Goal: Transaction & Acquisition: Purchase product/service

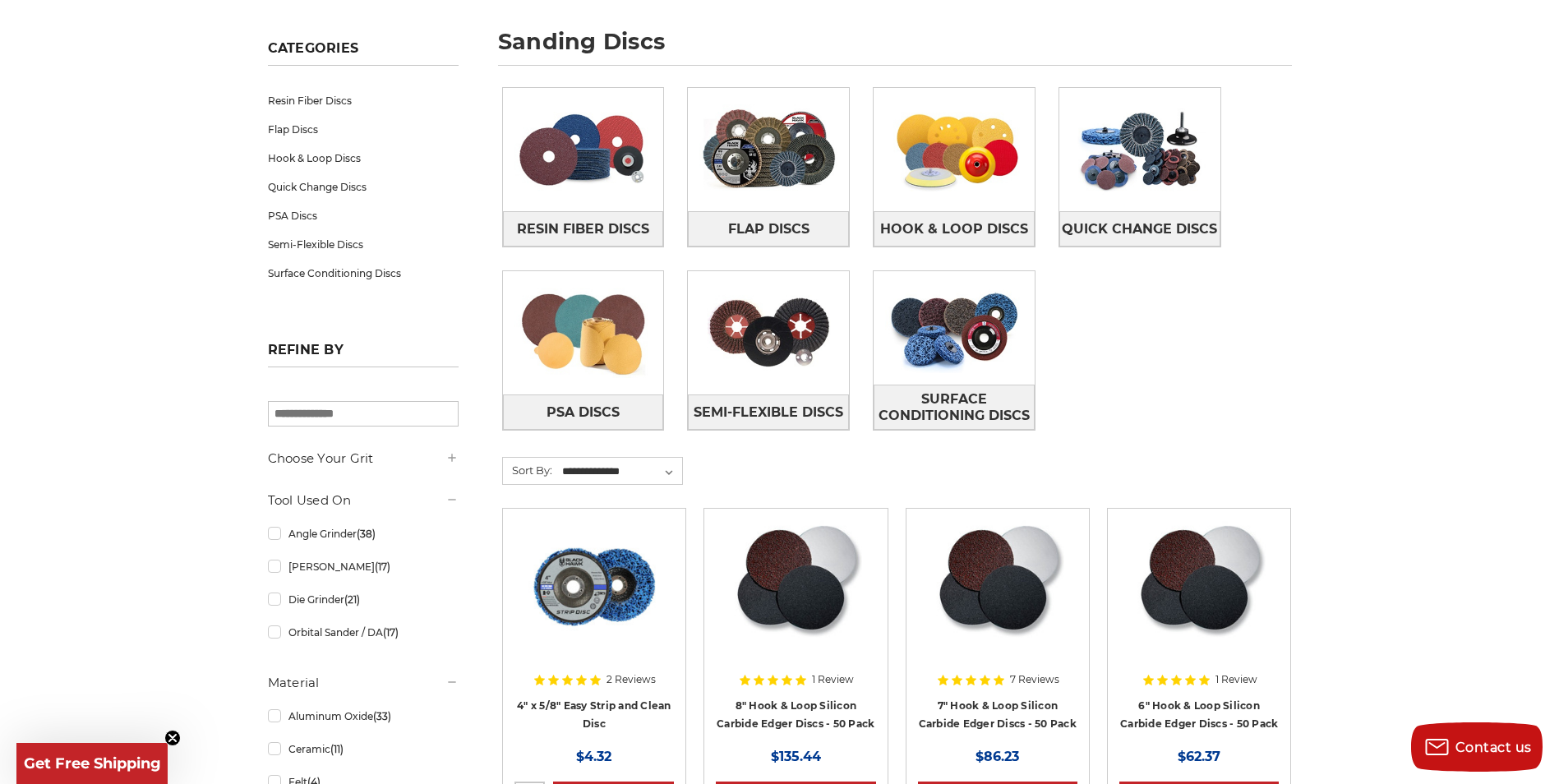
scroll to position [246, 0]
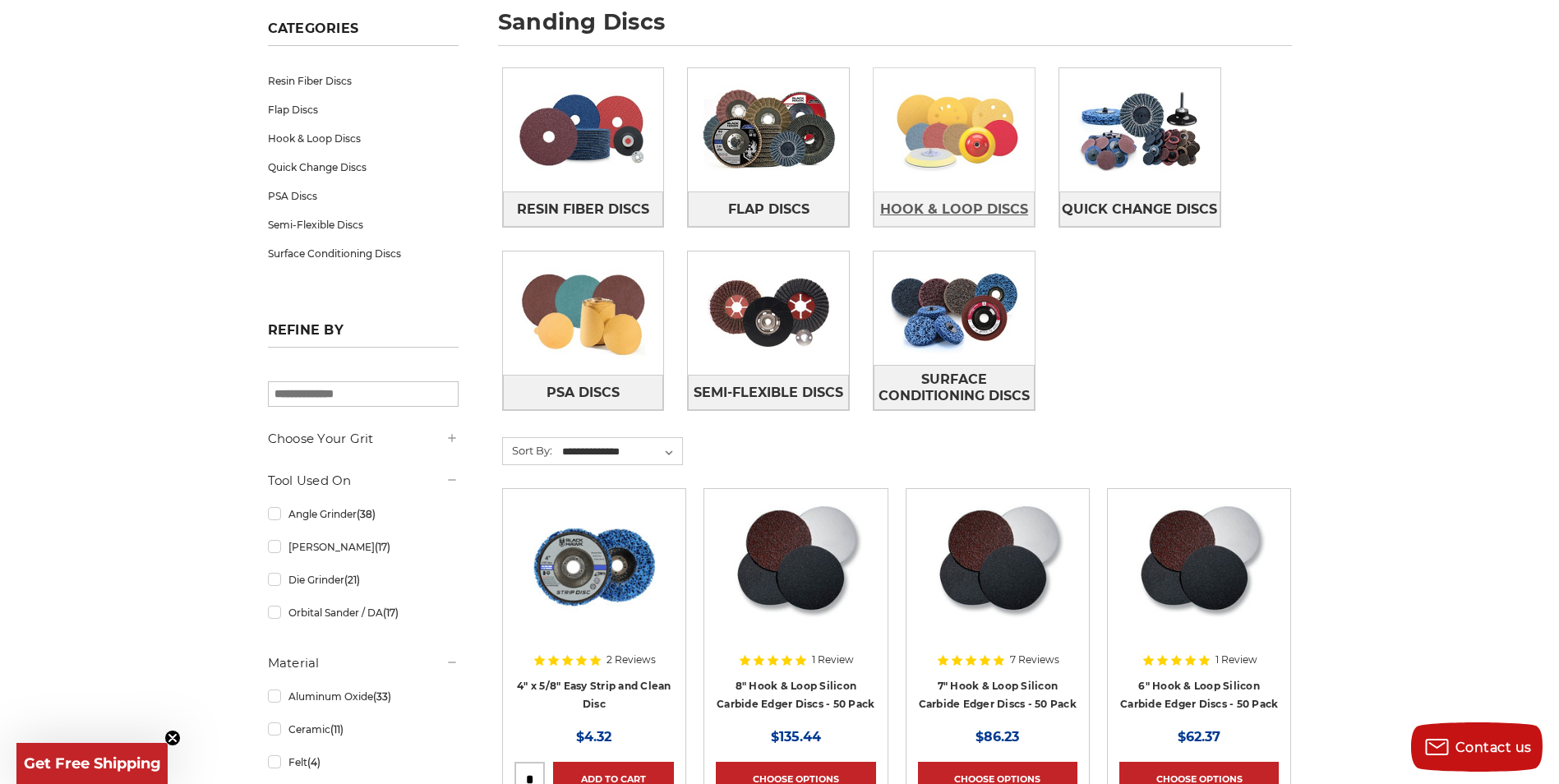
click at [964, 196] on span "Hook & Loop Discs" at bounding box center [953, 209] width 148 height 28
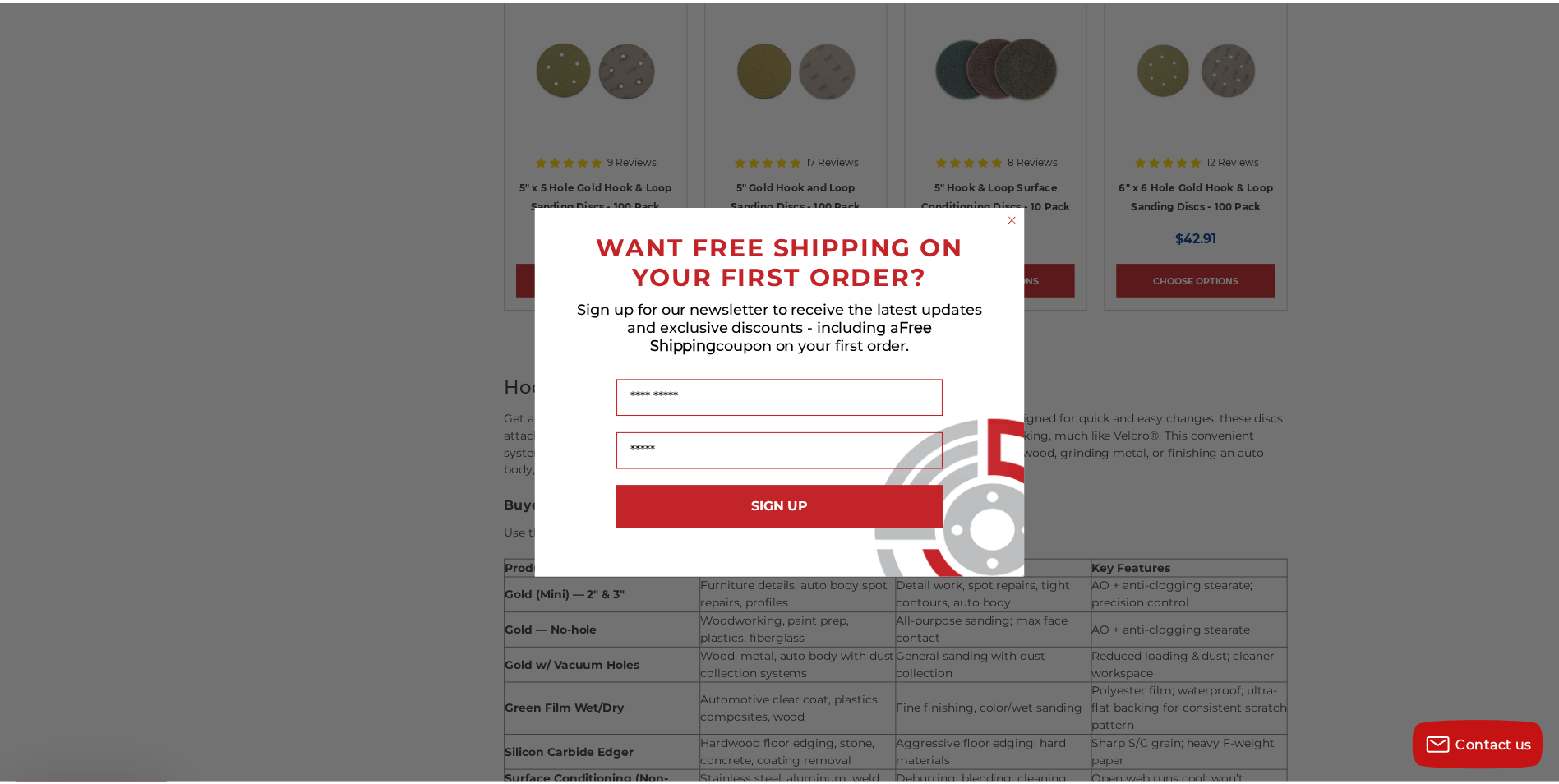
scroll to position [1150, 0]
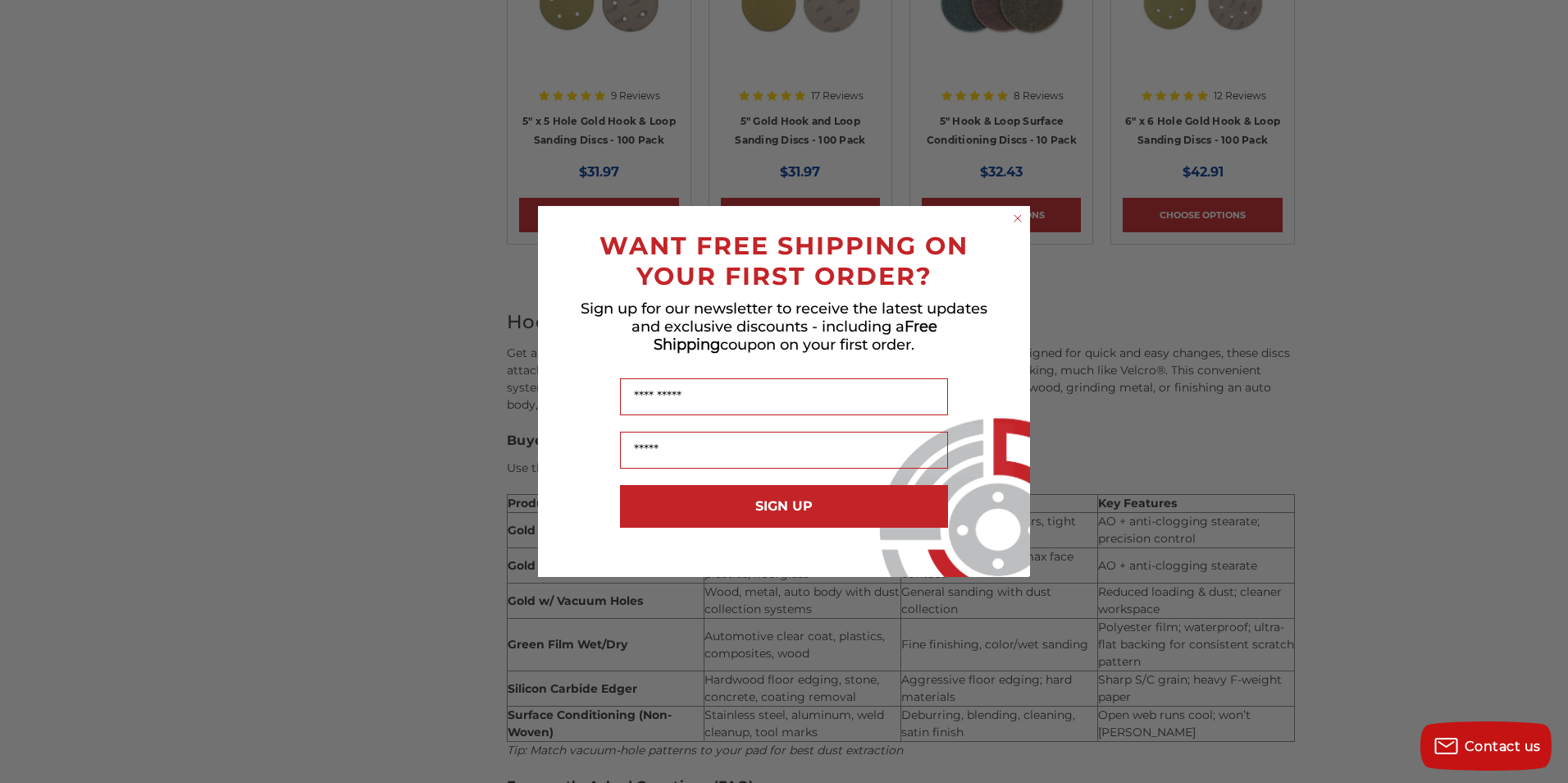
click at [1017, 219] on icon "Close dialog" at bounding box center [1017, 218] width 17 height 17
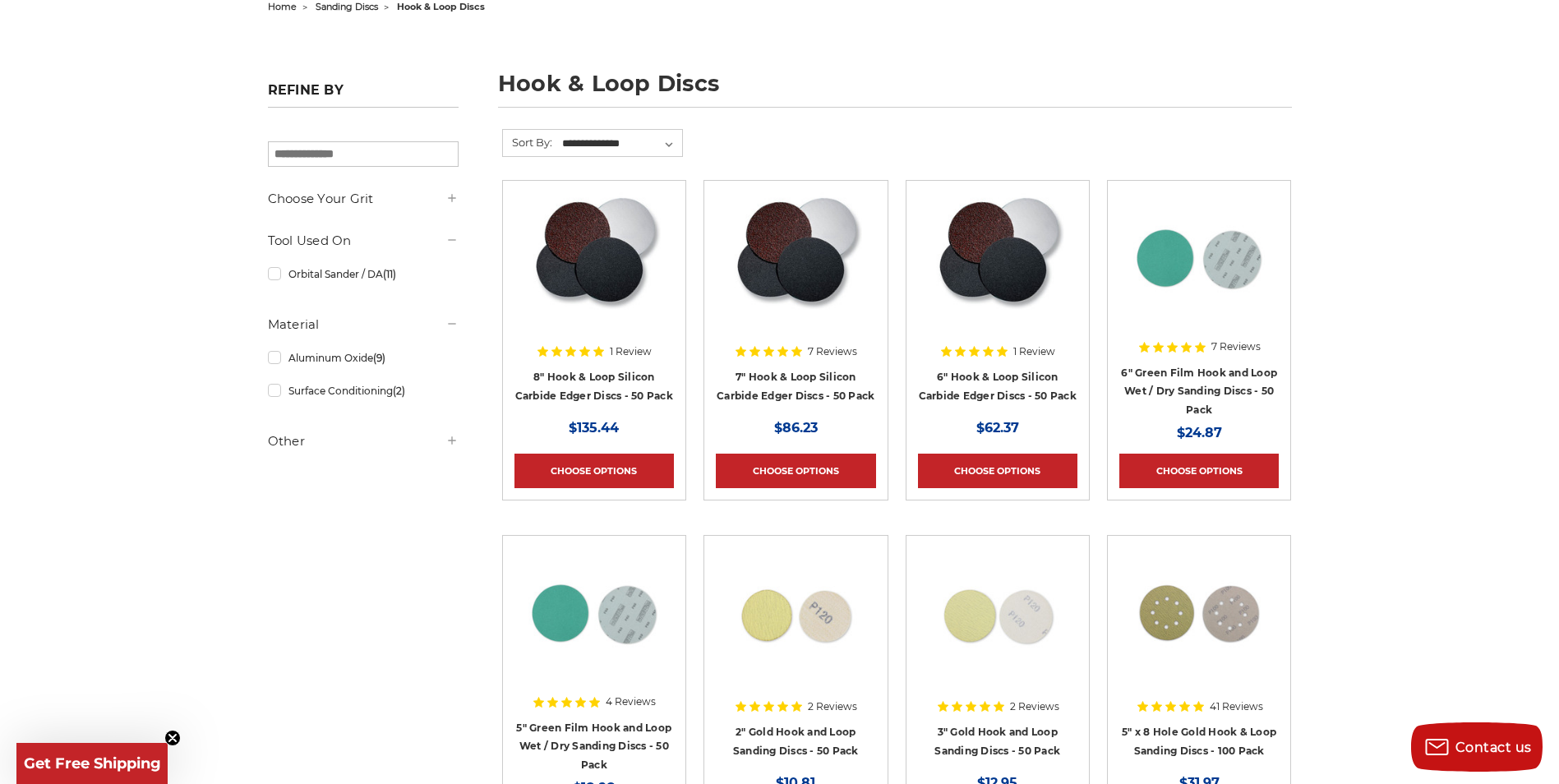
scroll to position [165, 0]
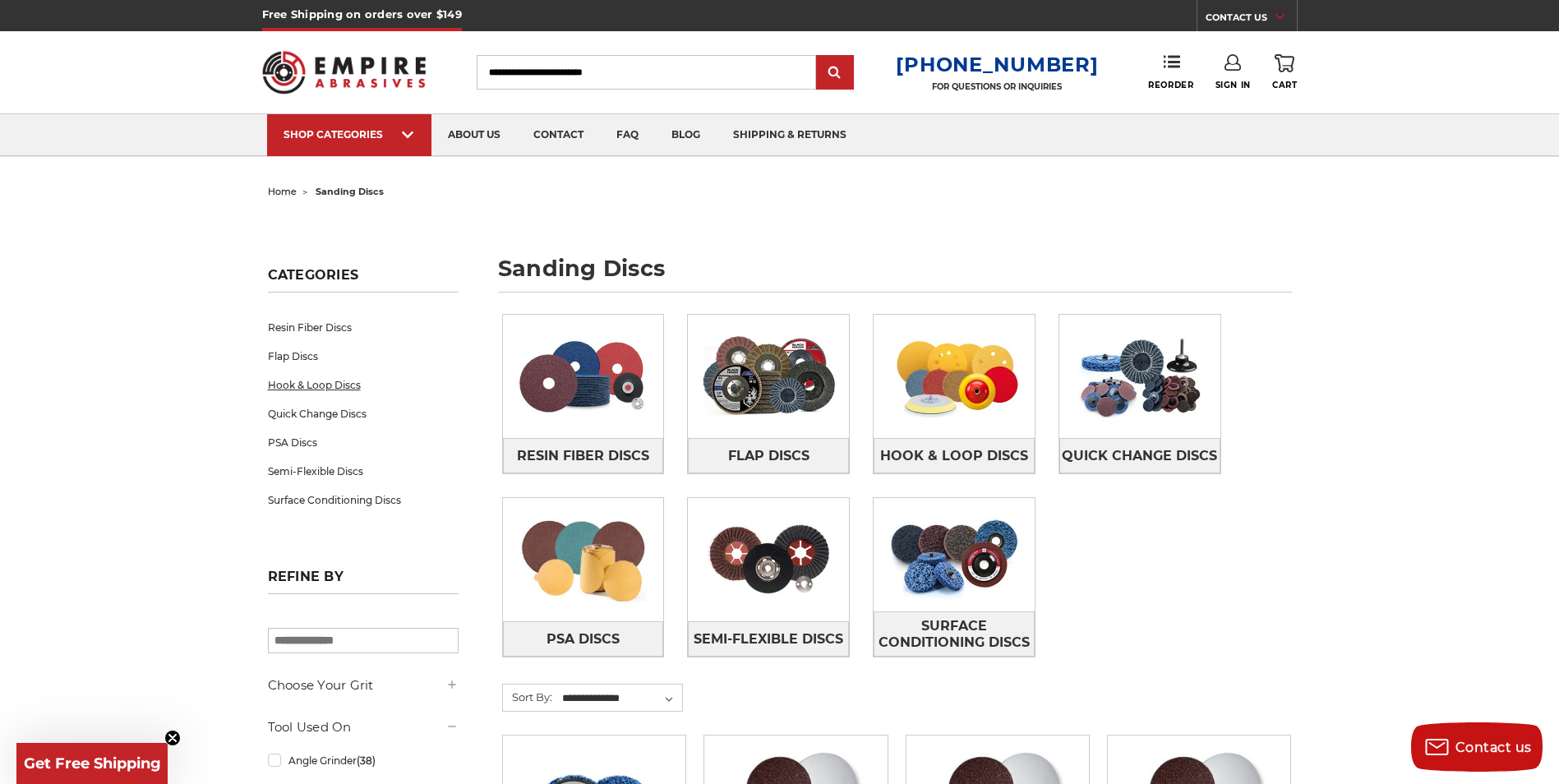
click at [318, 384] on link "Hook & Loop Discs" at bounding box center [363, 384] width 191 height 29
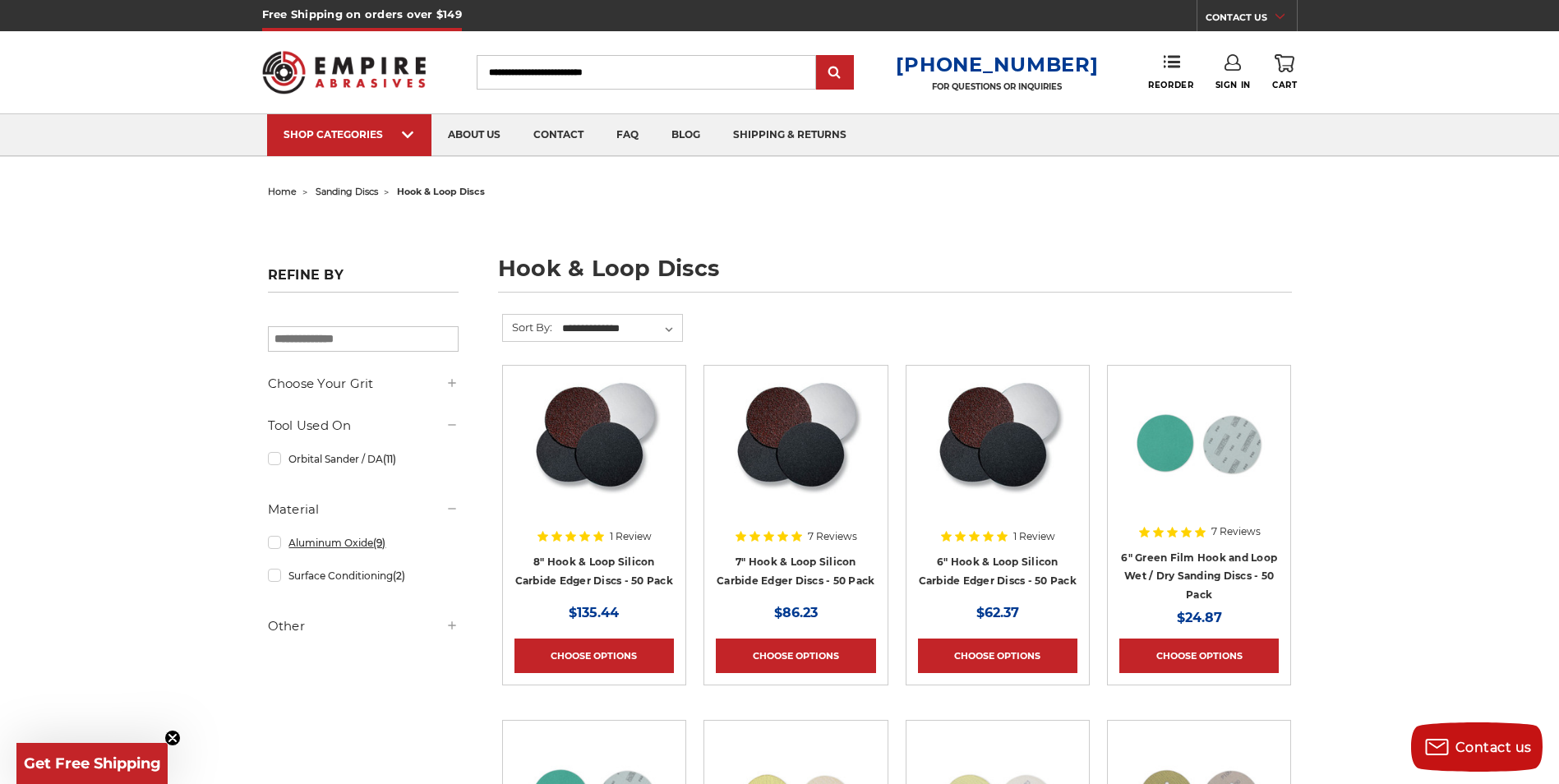
click at [274, 545] on link "Aluminum Oxide (9)" at bounding box center [363, 542] width 191 height 29
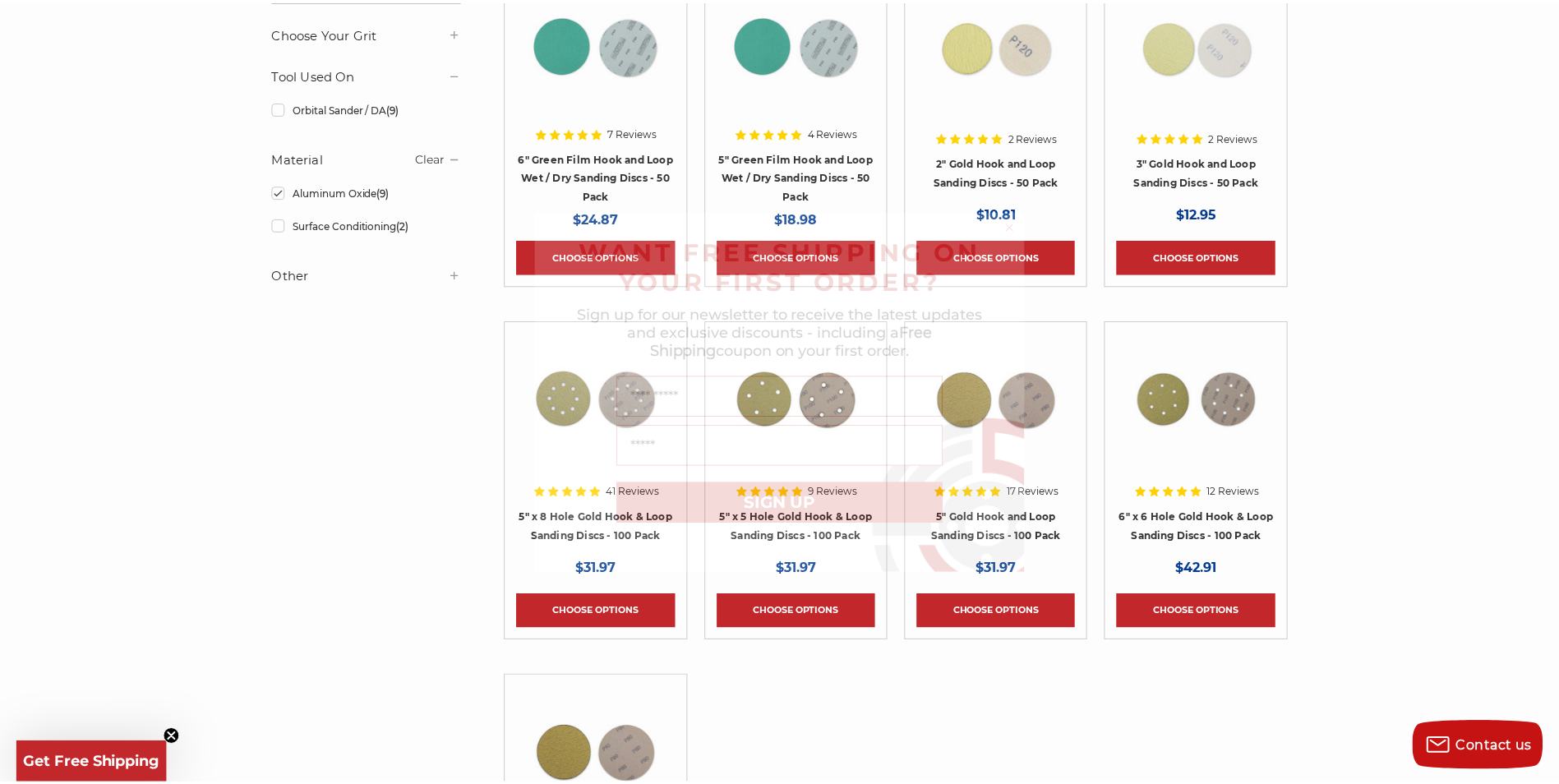
scroll to position [411, 0]
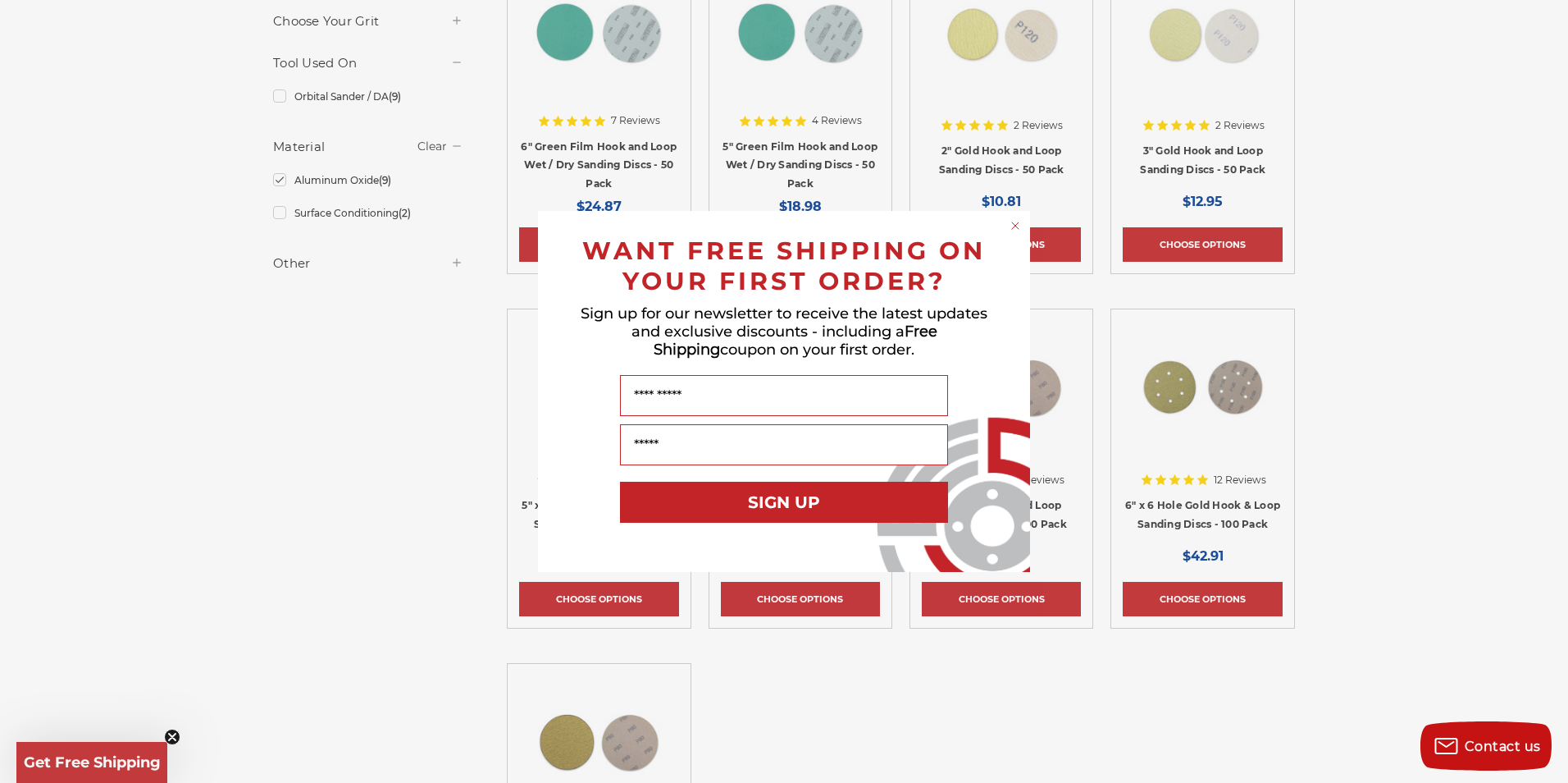
click at [1021, 226] on circle "Close dialog" at bounding box center [1015, 226] width 16 height 16
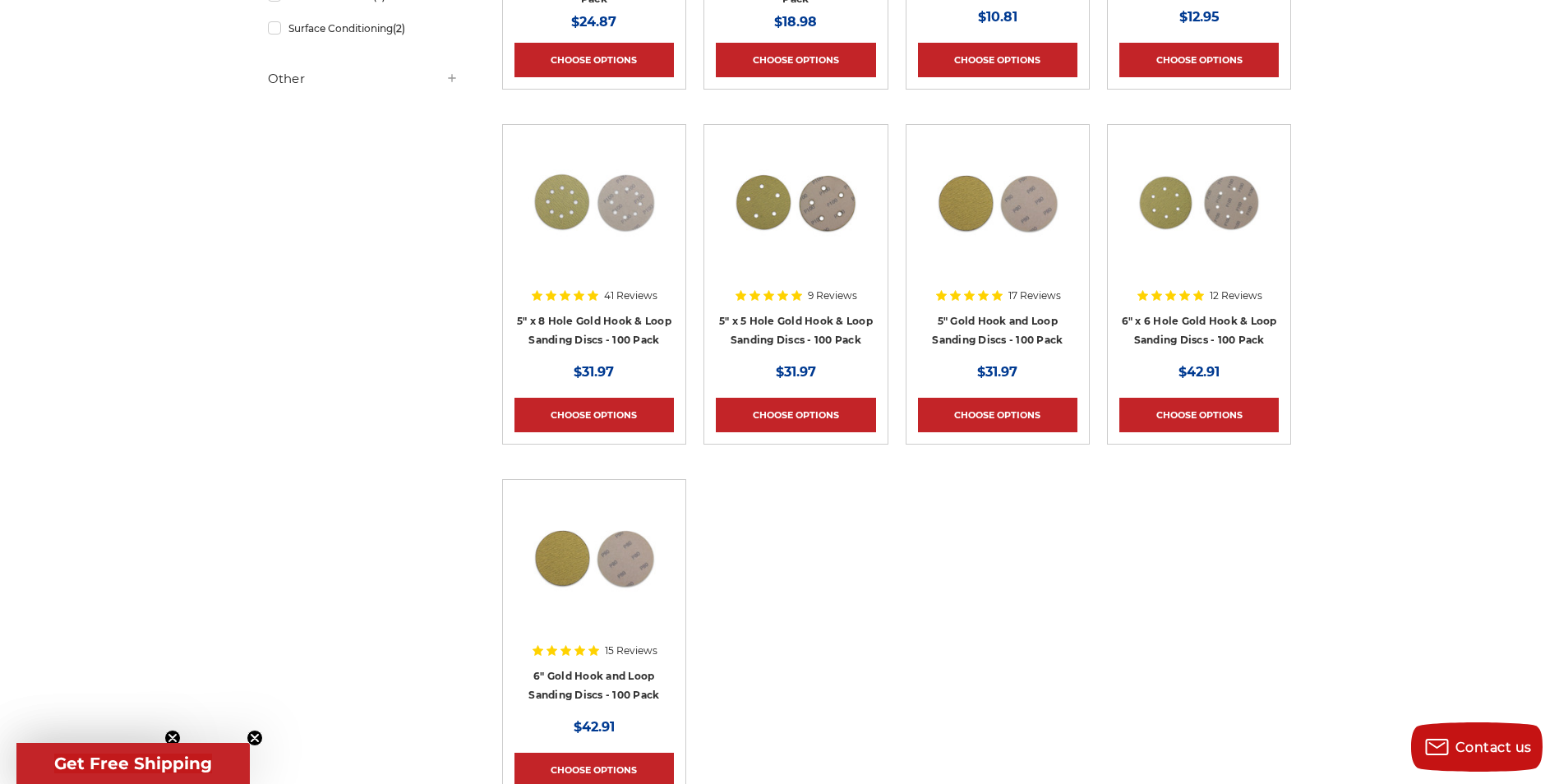
scroll to position [493, 0]
